Goal: Task Accomplishment & Management: Complete application form

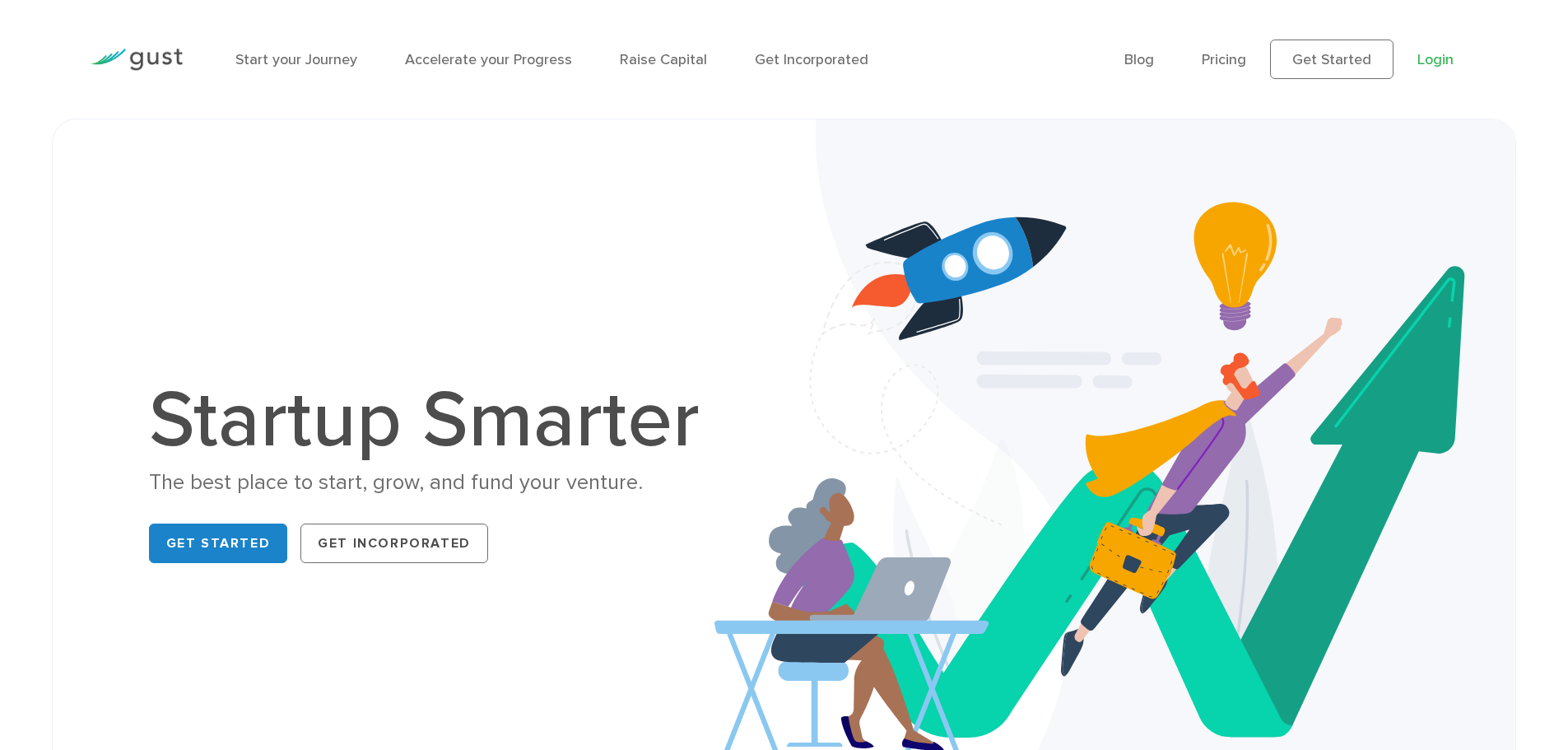
click at [1438, 55] on link "Login" at bounding box center [1436, 60] width 36 height 18
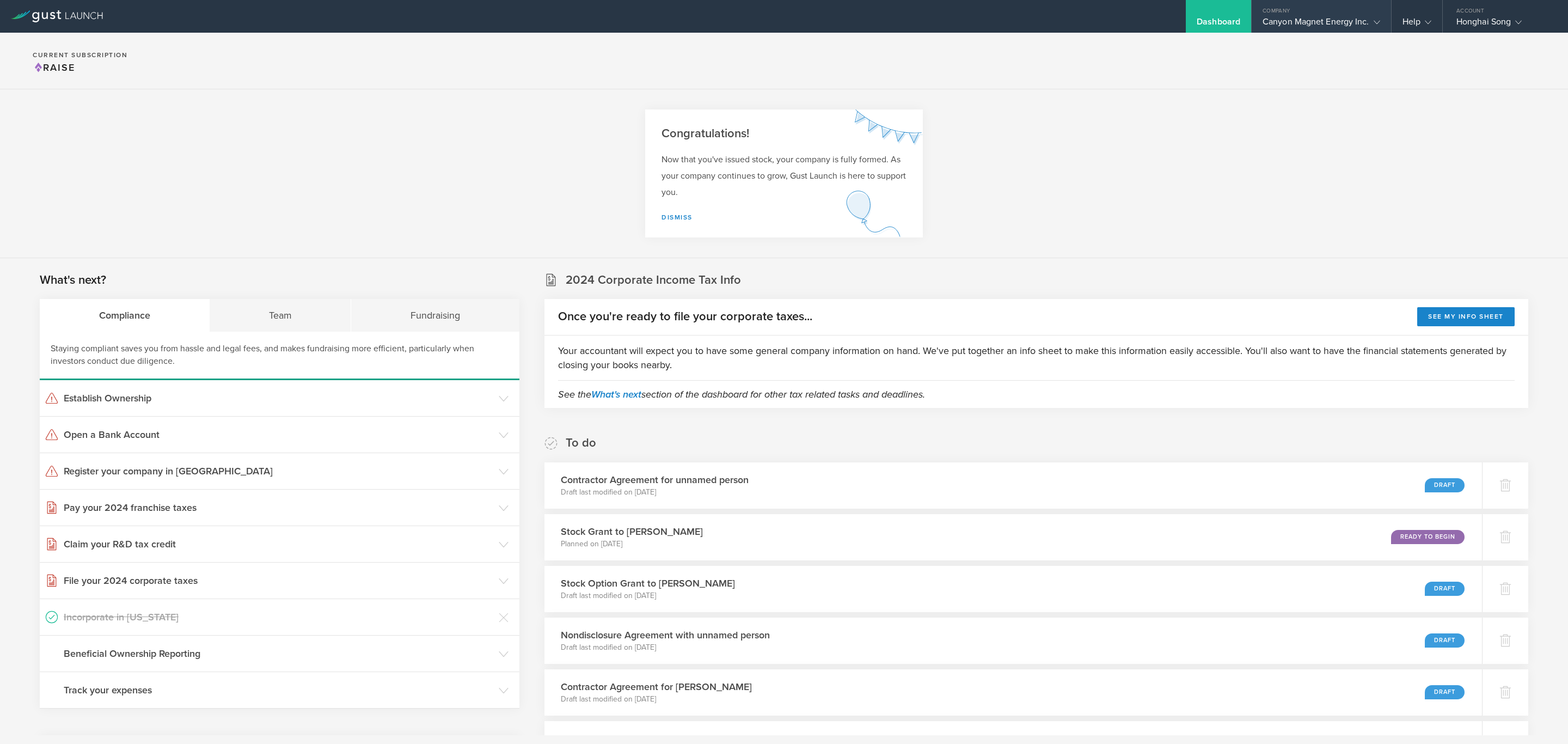
click at [1323, 20] on div "Canyon Magnet Energy Inc." at bounding box center [1320, 24] width 117 height 16
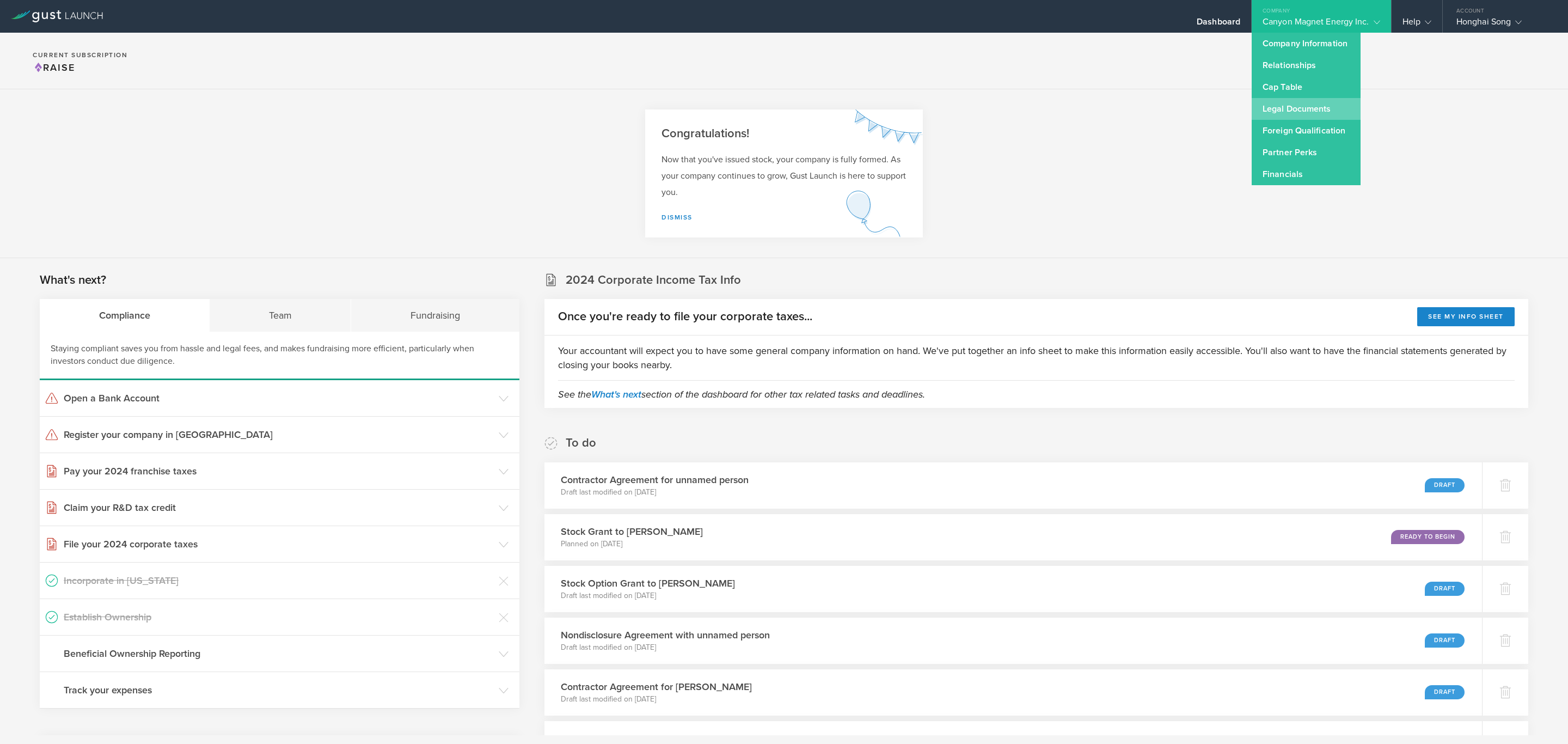
click at [1320, 104] on link "Legal Documents" at bounding box center [1306, 109] width 109 height 22
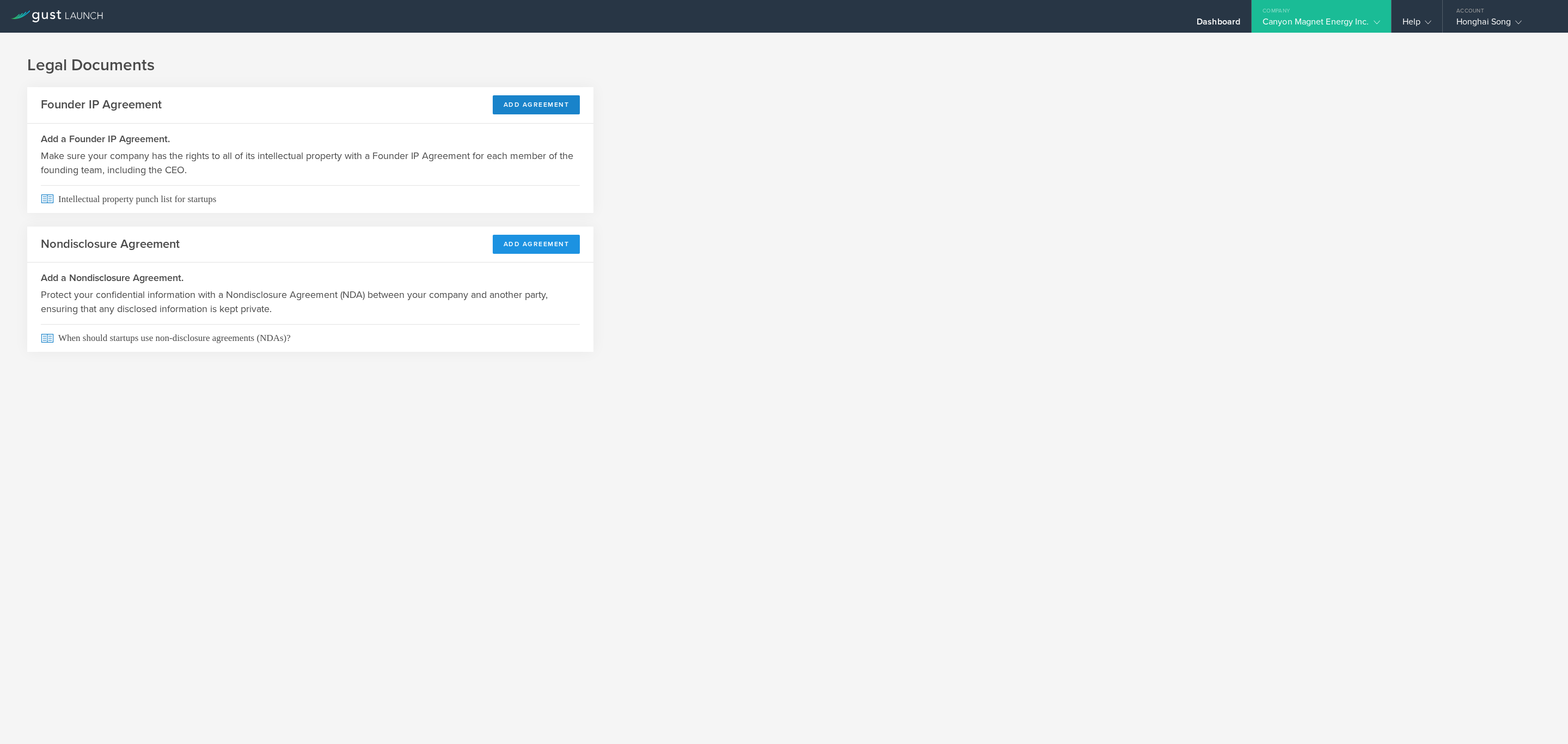
click at [524, 238] on button "Add Agreement" at bounding box center [536, 244] width 87 height 19
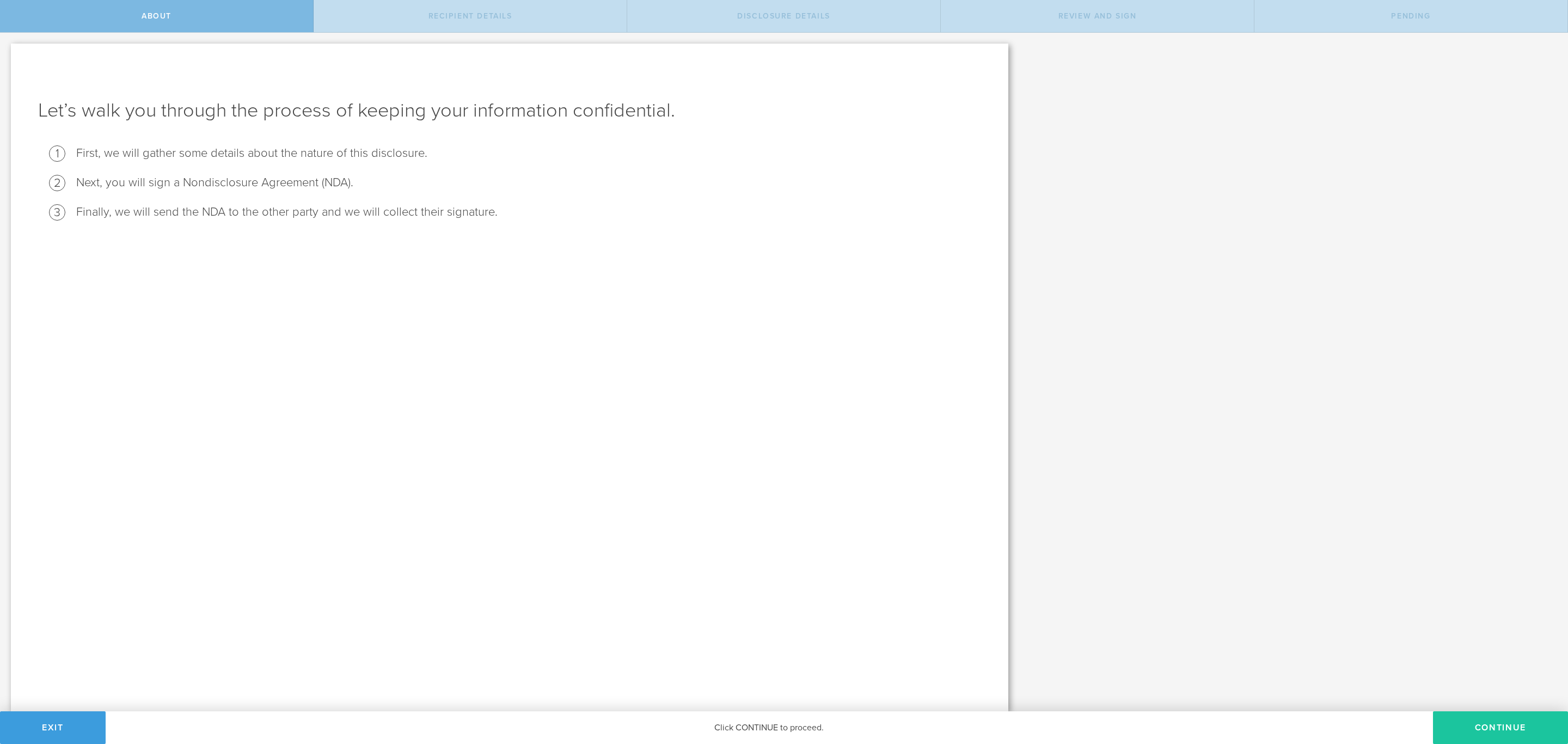
click at [1499, 724] on button "Continue" at bounding box center [1500, 727] width 135 height 32
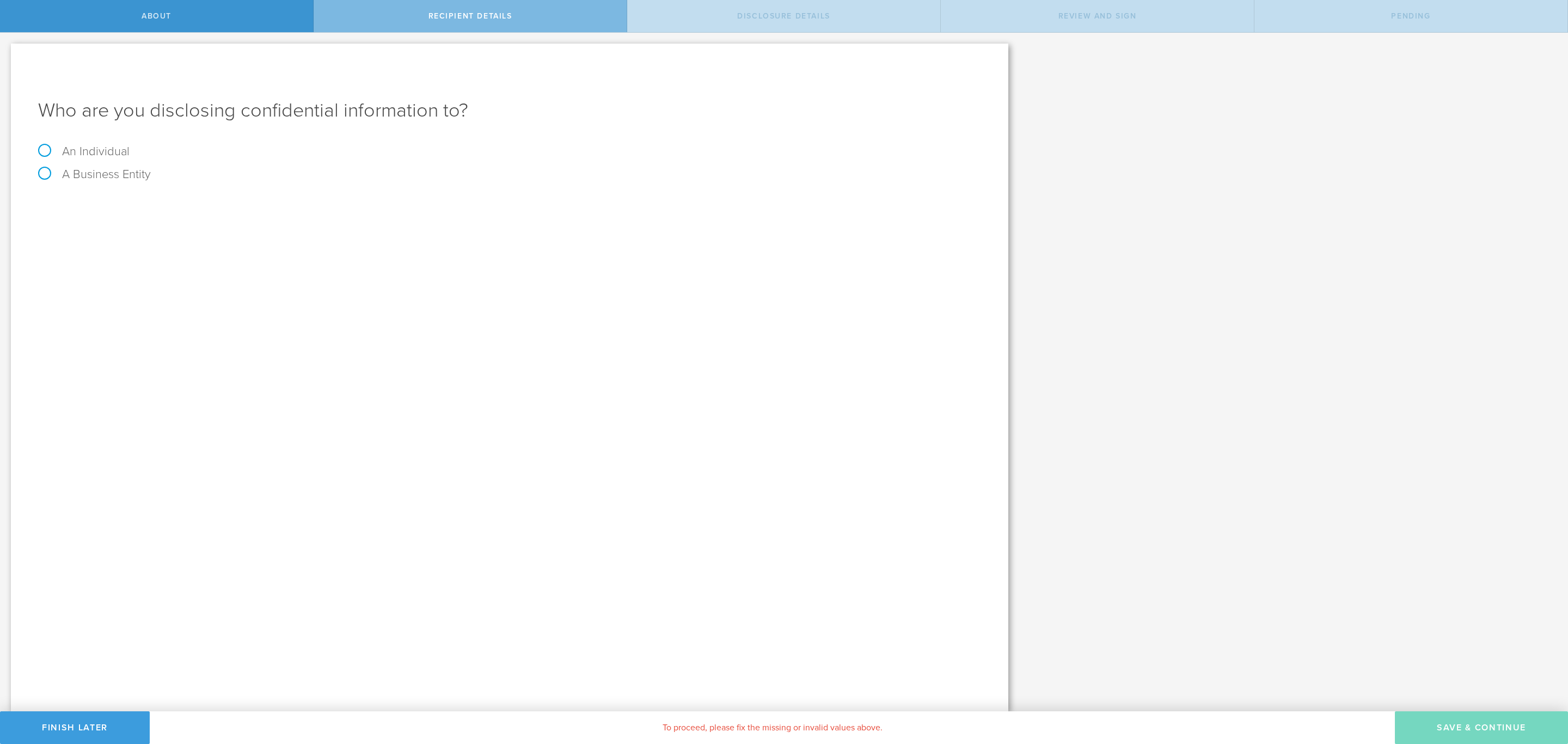
click at [102, 153] on label "An Individual" at bounding box center [84, 152] width 91 height 14
click at [7, 50] on input "An Individual" at bounding box center [3, 41] width 7 height 17
radio input "true"
click at [277, 204] on input "text" at bounding box center [550, 204] width 861 height 16
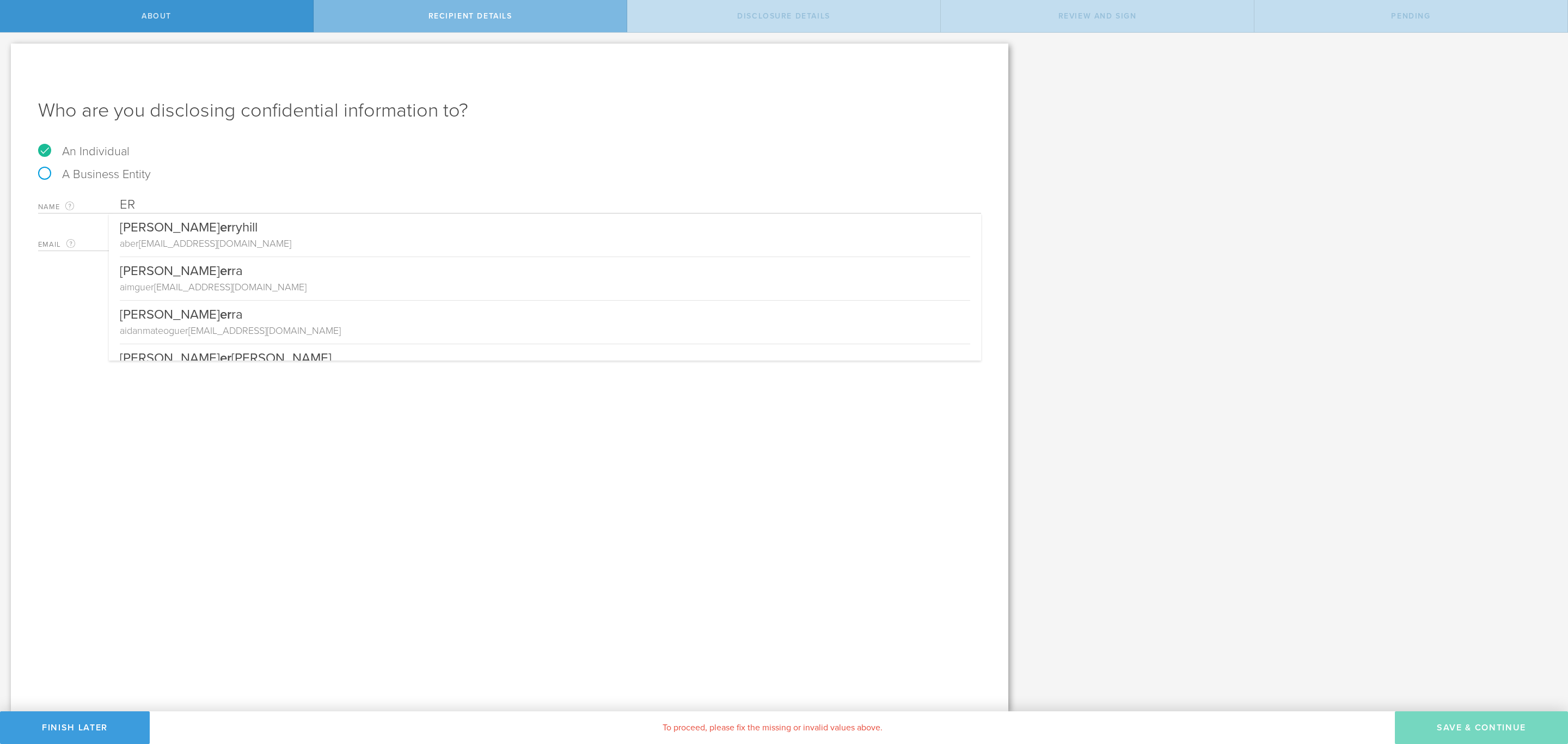
type input "E"
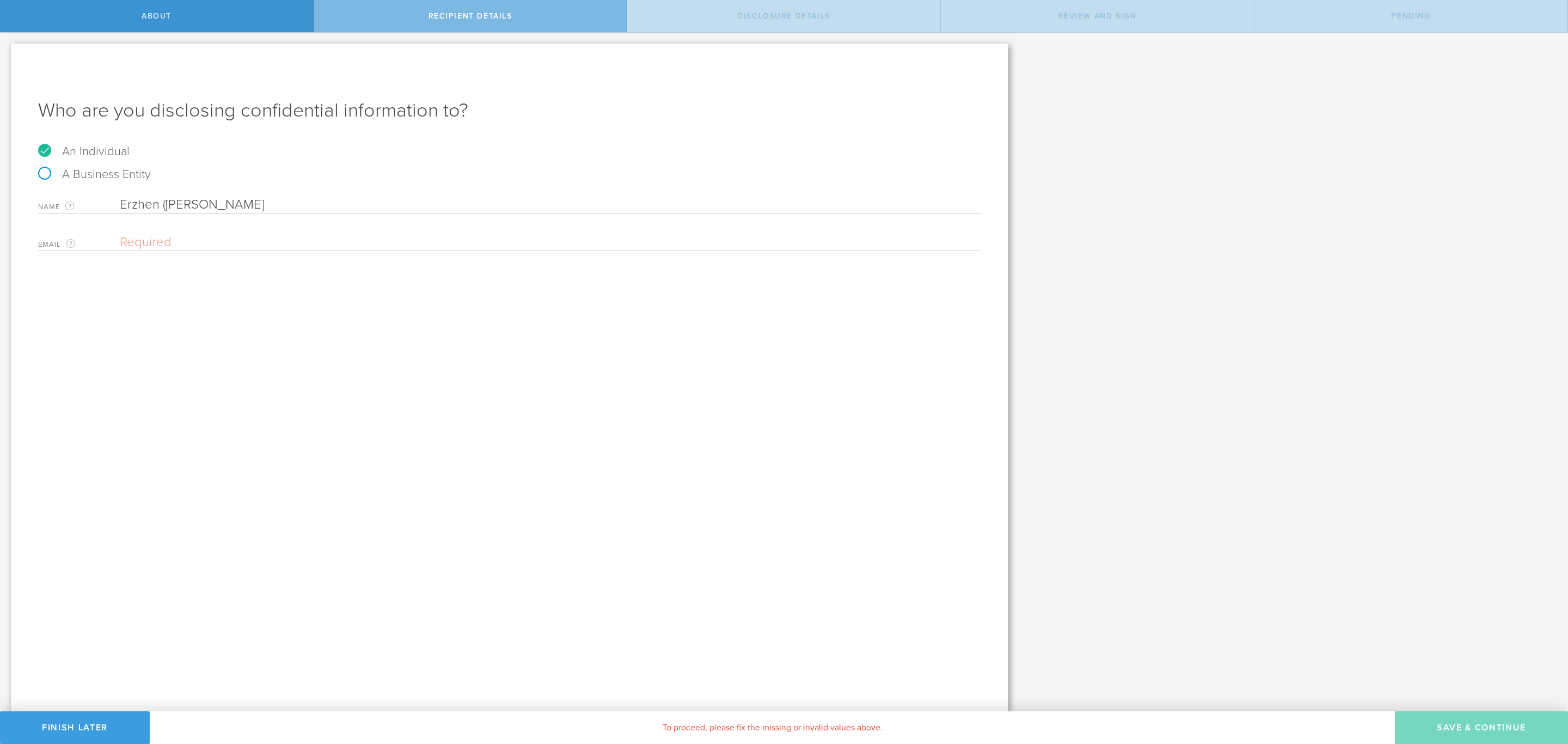
type input "Erzhen (Eric) Gao"
click at [264, 245] on input "email" at bounding box center [548, 242] width 856 height 16
paste input "erzhengao@gmail.com"
type input "erzhengao@gmail.com"
click at [216, 307] on div "Who are you disclosing confidential information to? An Individual A Business En…" at bounding box center [509, 377] width 997 height 668
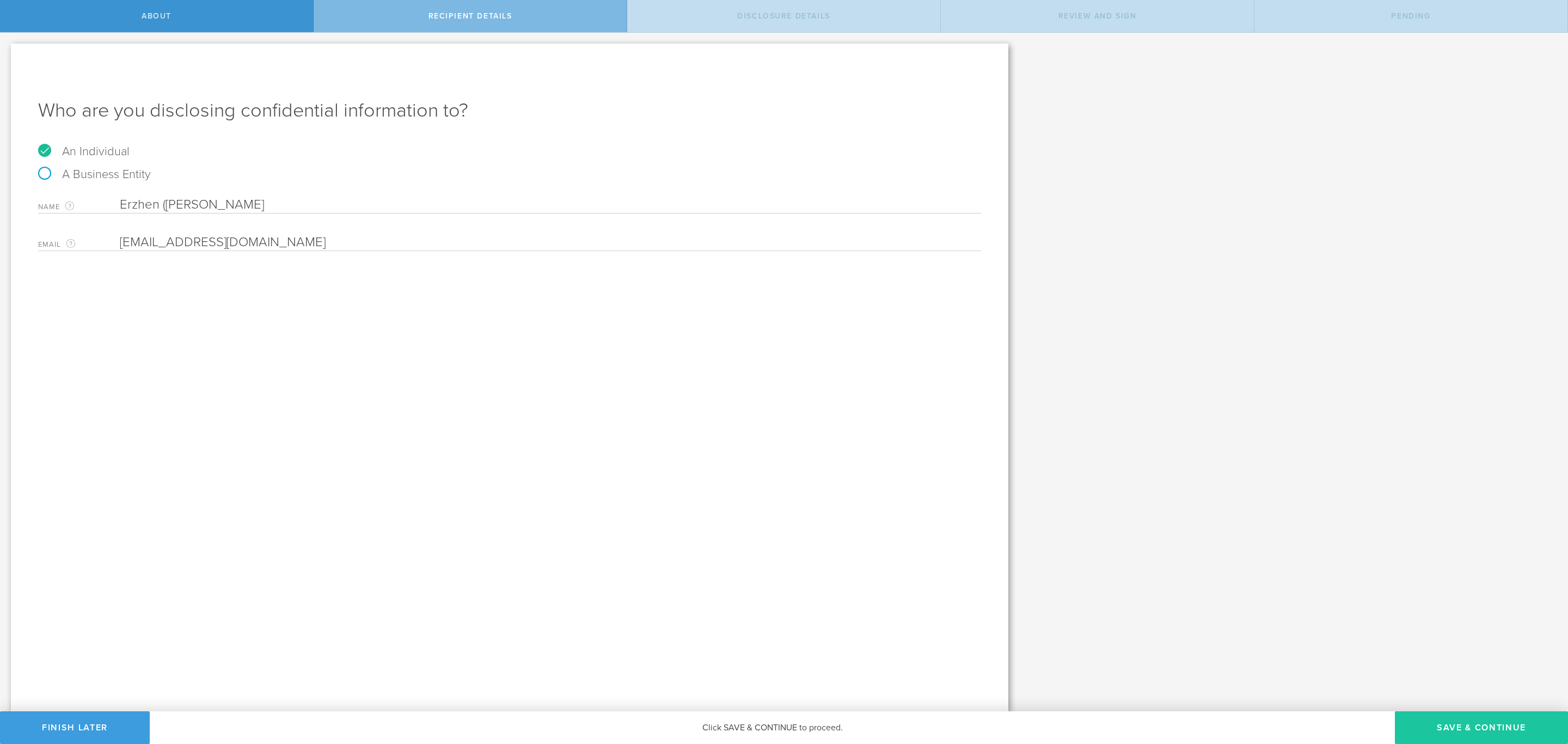
click at [1481, 717] on button "Save & Continue" at bounding box center [1481, 727] width 173 height 32
select select "string:5 years"
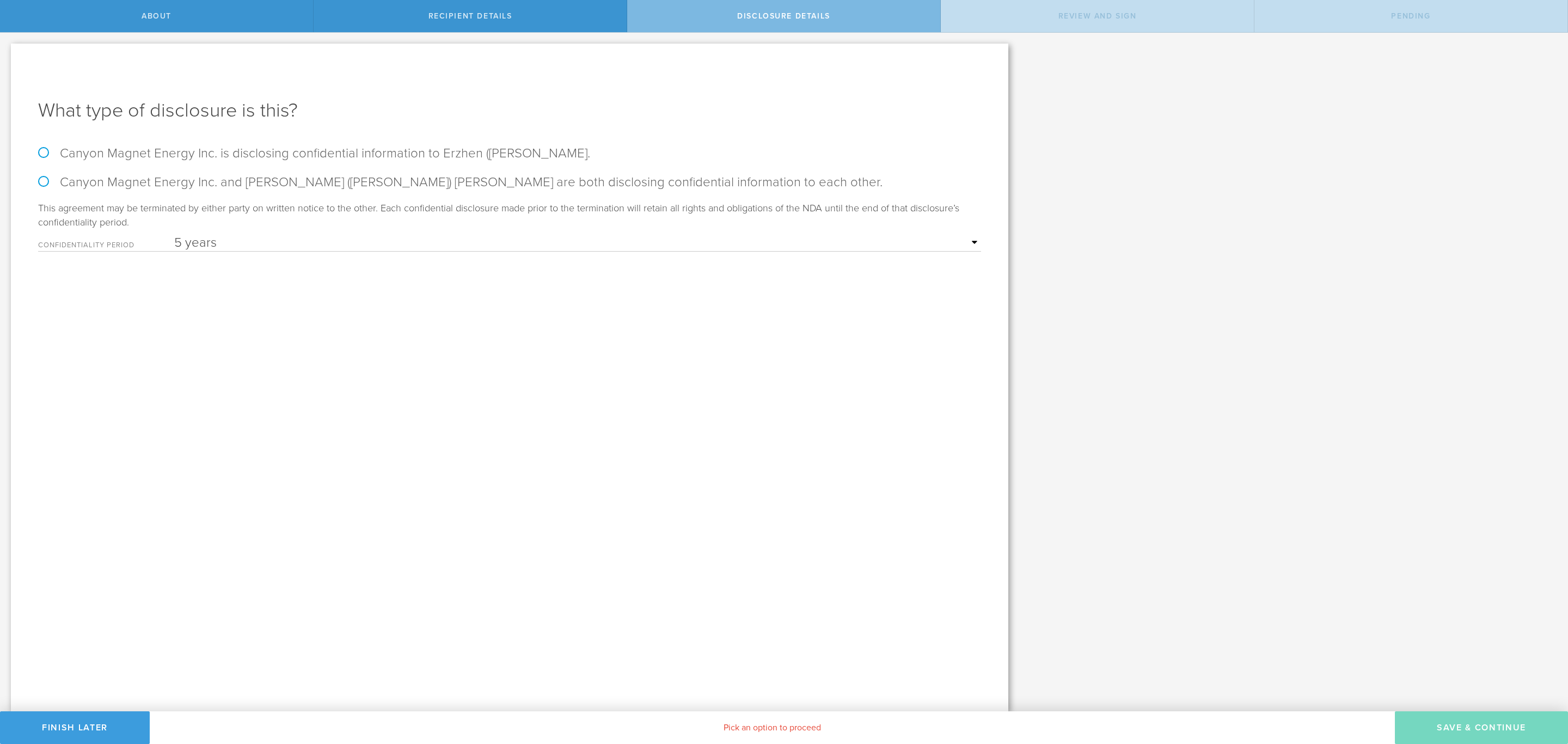
click at [158, 145] on div "What type of disclosure is this? Canyon Magnet Energy Inc. is disclosing confid…" at bounding box center [509, 377] width 997 height 668
click at [168, 150] on label "Canyon Magnet Energy Inc. is disclosing confidential information to Erzhen (Eri…" at bounding box center [509, 153] width 943 height 16
click at [7, 56] on input "Canyon Magnet Energy Inc. is disclosing confidential information to Erzhen (Eri…" at bounding box center [3, 43] width 7 height 23
radio input "true"
click at [325, 242] on select "1 year 2 years 3 years 4 years 5 years" at bounding box center [577, 242] width 807 height 16
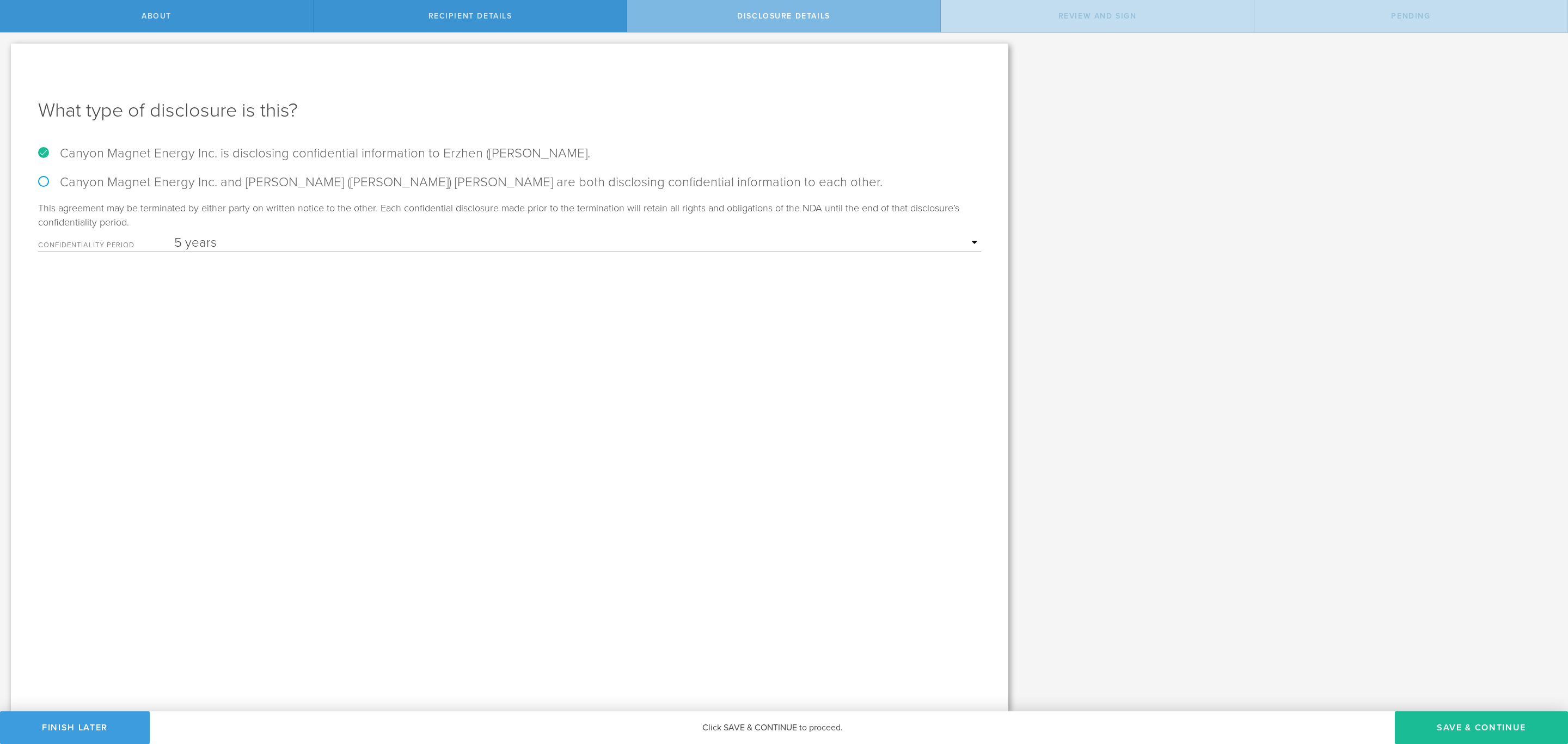
select select "string:4 years"
click at [174, 235] on select "1 year 2 years 3 years 4 years 5 years" at bounding box center [577, 242] width 807 height 16
click at [1462, 727] on button "Save & Continue" at bounding box center [1481, 727] width 173 height 32
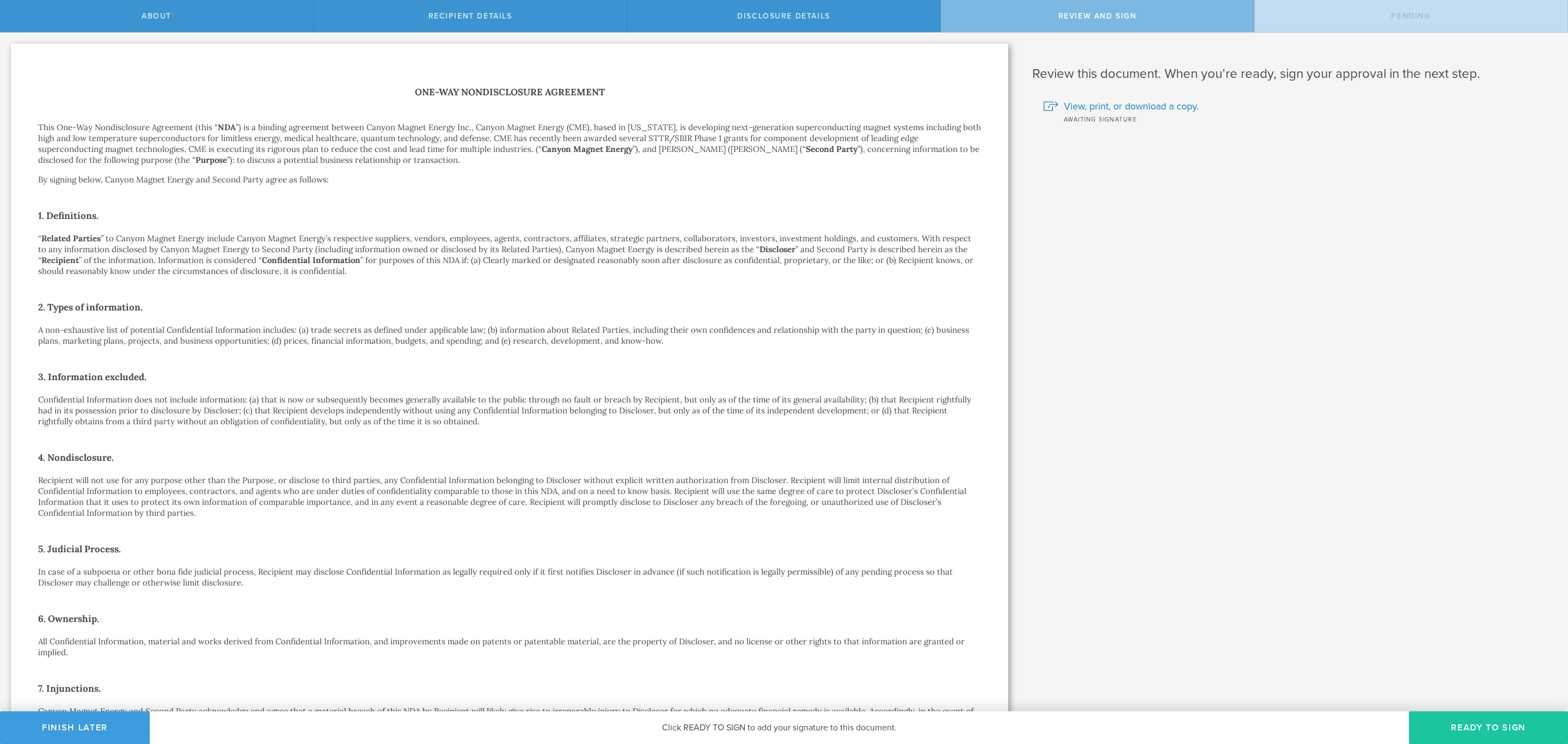
click at [1457, 723] on button "Ready to Sign" at bounding box center [1488, 727] width 159 height 32
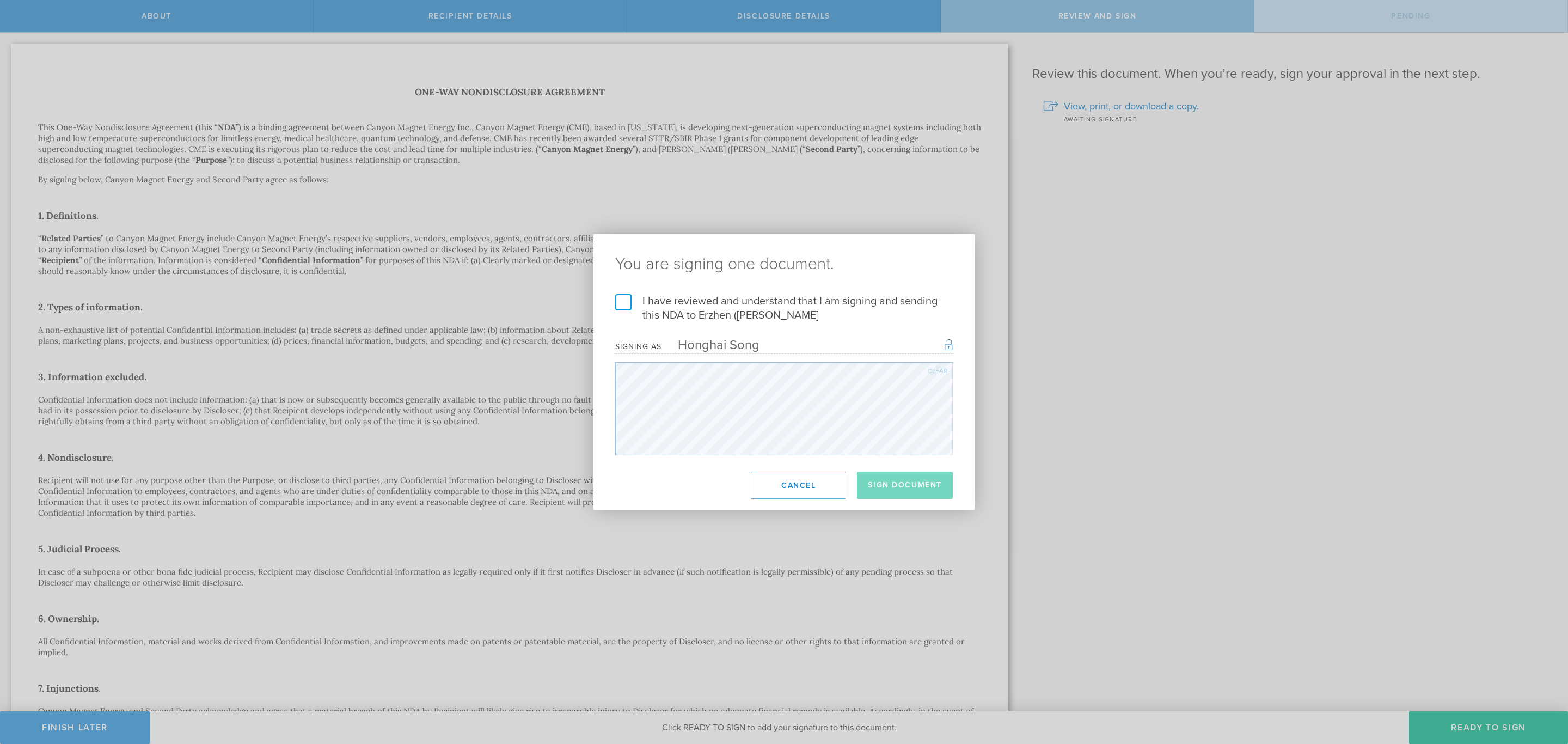
click at [652, 308] on label "I have reviewed and understand that I am signing and sending this NDA to Erzhen…" at bounding box center [783, 308] width 338 height 29
click at [0, 0] on input "I have reviewed and understand that I am signing and sending this NDA to Erzhen…" at bounding box center [0, 0] width 0 height 0
click at [900, 482] on button "Sign Document" at bounding box center [905, 485] width 96 height 27
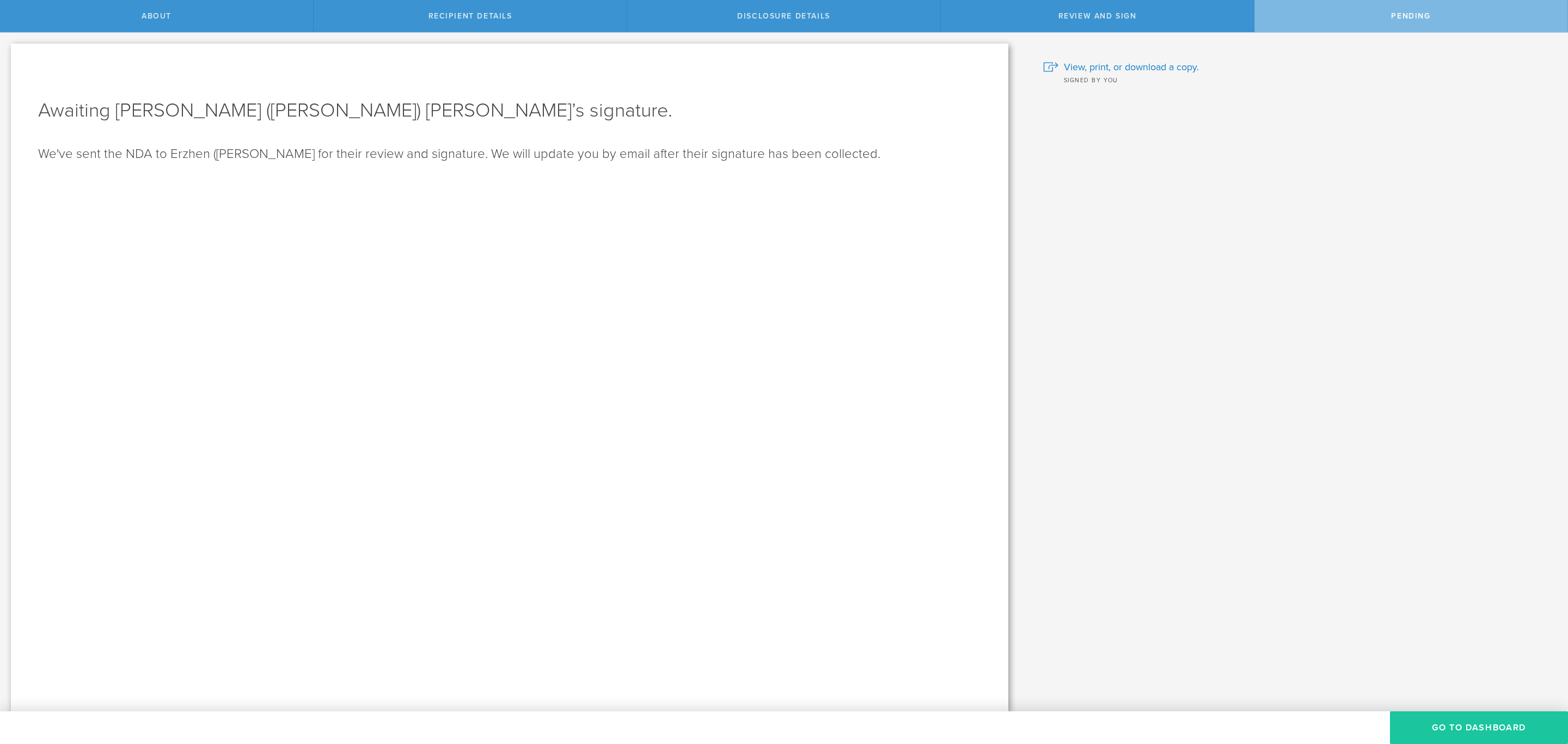
click at [1476, 722] on button "Go to dashboard" at bounding box center [1479, 727] width 178 height 32
